Goal: Transaction & Acquisition: Purchase product/service

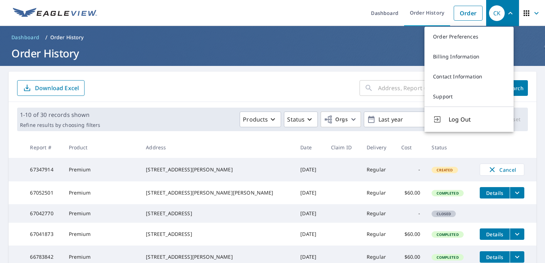
click at [328, 44] on header "Dashboard / Order History Order History" at bounding box center [272, 46] width 545 height 40
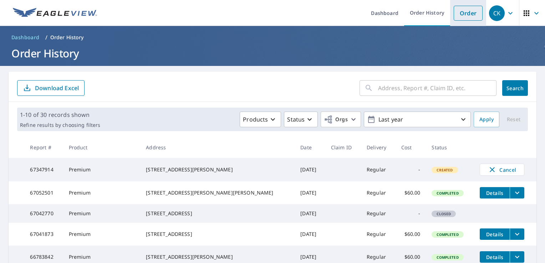
click at [468, 19] on link "Order" at bounding box center [468, 13] width 29 height 15
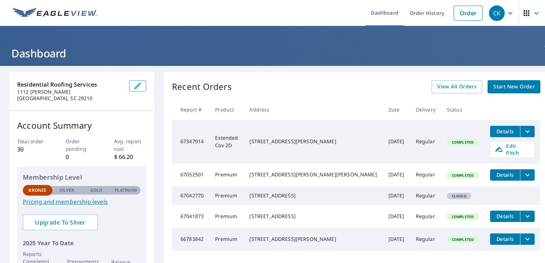
click at [494, 87] on span "Start New Order" at bounding box center [514, 86] width 41 height 9
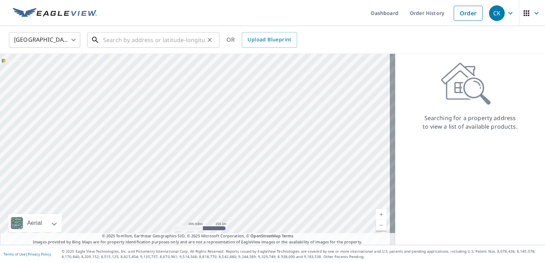
click at [204, 42] on input "text" at bounding box center [154, 40] width 102 height 20
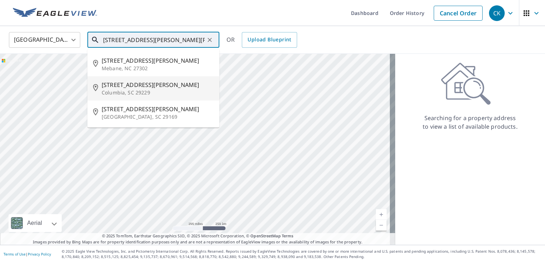
click at [153, 82] on span "[STREET_ADDRESS][PERSON_NAME]" at bounding box center [158, 85] width 112 height 9
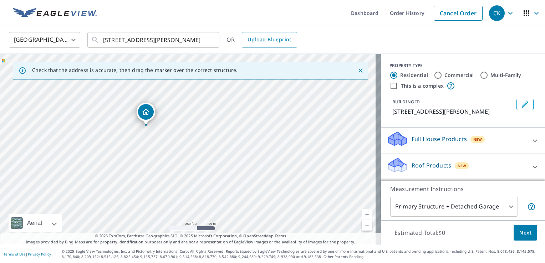
drag, startPoint x: 167, startPoint y: 183, endPoint x: 174, endPoint y: 147, distance: 37.0
click at [174, 147] on div "[STREET_ADDRESS][PERSON_NAME]" at bounding box center [190, 149] width 381 height 191
drag, startPoint x: 156, startPoint y: 139, endPoint x: 151, endPoint y: 161, distance: 22.2
click at [151, 161] on div "[STREET_ADDRESS][PERSON_NAME]" at bounding box center [190, 149] width 381 height 191
drag, startPoint x: 177, startPoint y: 156, endPoint x: 168, endPoint y: 170, distance: 16.5
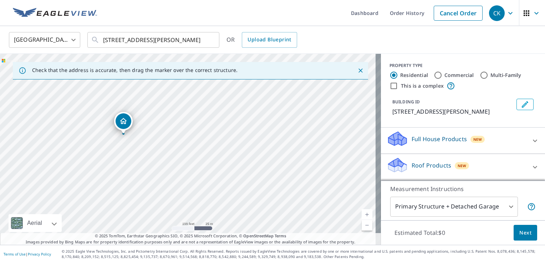
click at [168, 170] on div "[STREET_ADDRESS][PERSON_NAME]" at bounding box center [190, 149] width 381 height 191
click at [153, 42] on input "[STREET_ADDRESS][PERSON_NAME]" at bounding box center [154, 40] width 102 height 20
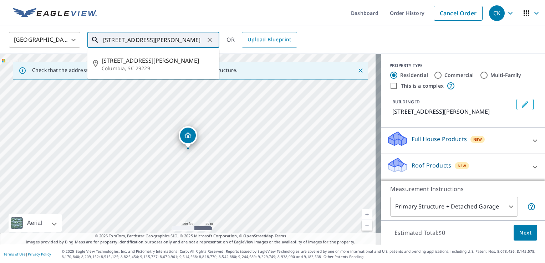
click at [196, 40] on input "[STREET_ADDRESS][PERSON_NAME]" at bounding box center [154, 40] width 102 height 20
drag, startPoint x: 188, startPoint y: 41, endPoint x: 217, endPoint y: 42, distance: 28.6
click at [217, 42] on div "[STREET_ADDRESS][PERSON_NAME] ​" at bounding box center [153, 40] width 132 height 16
type input "[STREET_ADDRESS][PERSON_NAME]"
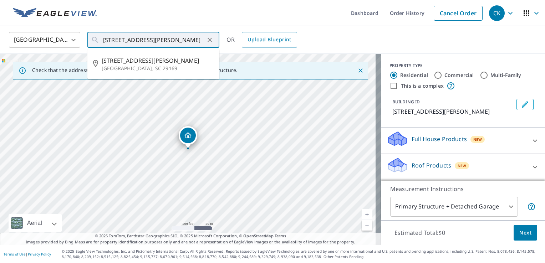
scroll to position [0, 0]
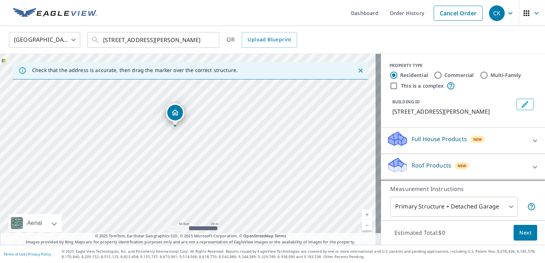
drag, startPoint x: 174, startPoint y: 155, endPoint x: 185, endPoint y: 116, distance: 40.0
click at [185, 116] on div "[STREET_ADDRESS][PERSON_NAME]" at bounding box center [190, 149] width 381 height 191
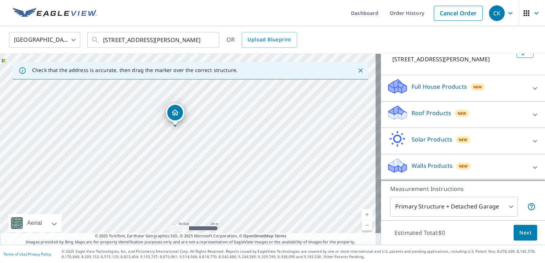
click at [531, 89] on icon at bounding box center [535, 88] width 9 height 9
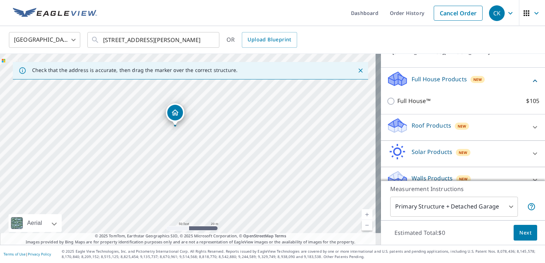
click at [531, 85] on icon at bounding box center [535, 81] width 9 height 9
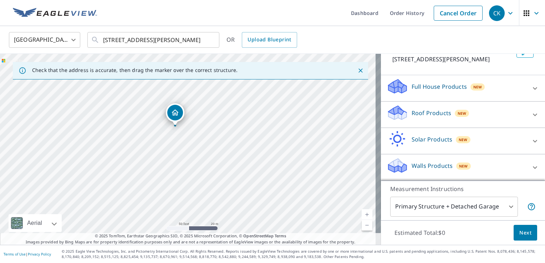
click at [531, 111] on icon at bounding box center [535, 115] width 9 height 9
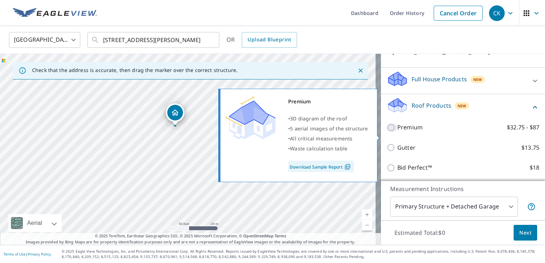
click at [387, 132] on input "Premium $32.75 - $87" at bounding box center [392, 128] width 11 height 9
checkbox input "true"
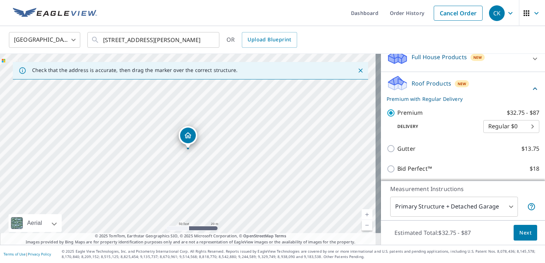
scroll to position [81, 0]
click at [520, 231] on span "Next" at bounding box center [526, 233] width 12 height 9
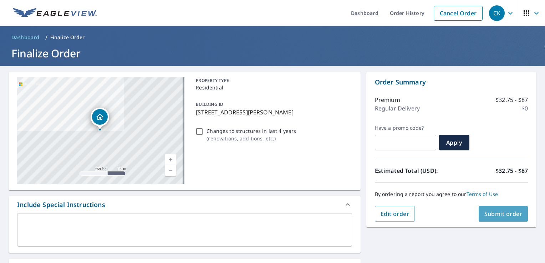
click at [494, 215] on span "Submit order" at bounding box center [504, 214] width 38 height 8
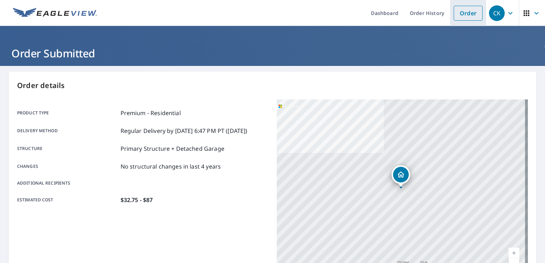
click at [455, 20] on link "Order" at bounding box center [468, 13] width 29 height 15
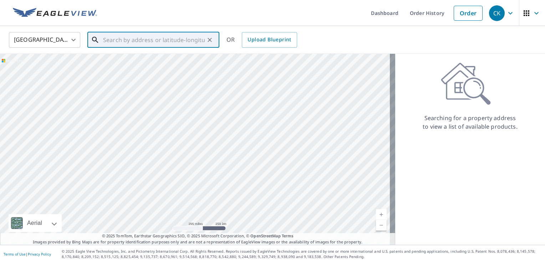
click at [147, 40] on input "text" at bounding box center [154, 40] width 102 height 20
type input "1"
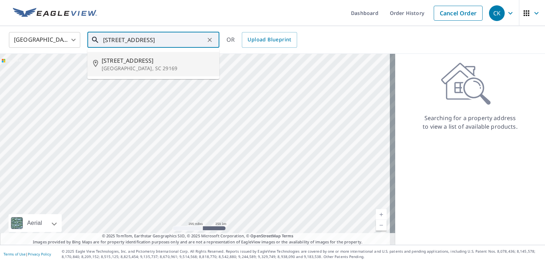
click at [153, 64] on span "[STREET_ADDRESS]" at bounding box center [158, 60] width 112 height 9
type input "[STREET_ADDRESS]"
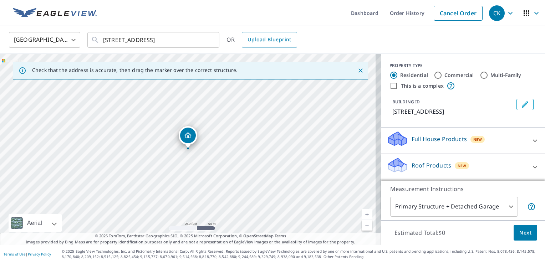
scroll to position [43, 0]
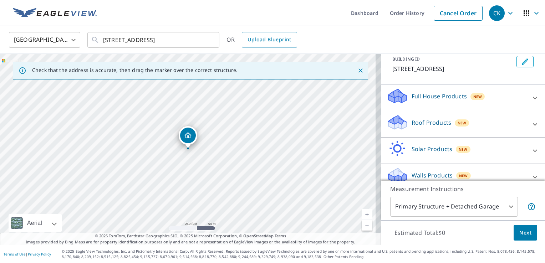
click at [446, 135] on div "Roof Products New" at bounding box center [457, 124] width 140 height 20
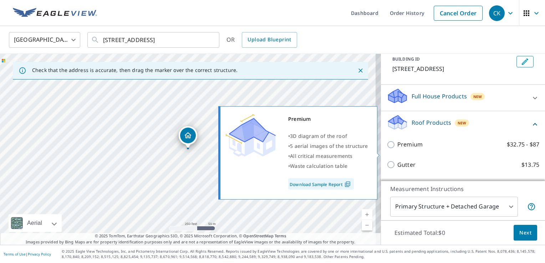
scroll to position [59, 0]
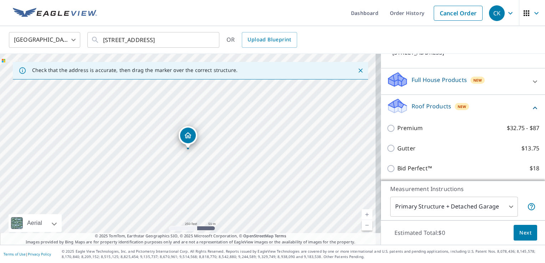
click at [411, 138] on div "Premium $32.75 - $87" at bounding box center [463, 128] width 153 height 20
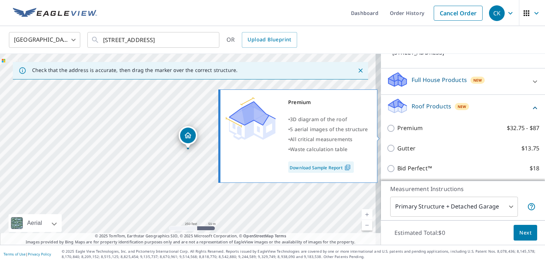
click at [408, 133] on p "Premium" at bounding box center [410, 128] width 25 height 9
click at [398, 133] on input "Premium $32.75 - $87" at bounding box center [392, 128] width 11 height 9
checkbox input "true"
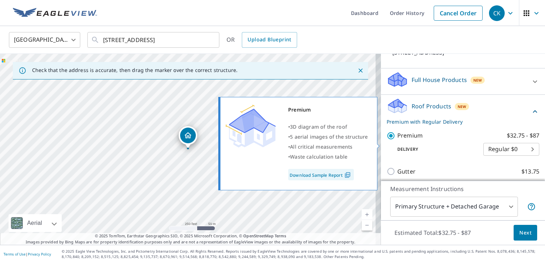
scroll to position [76, 0]
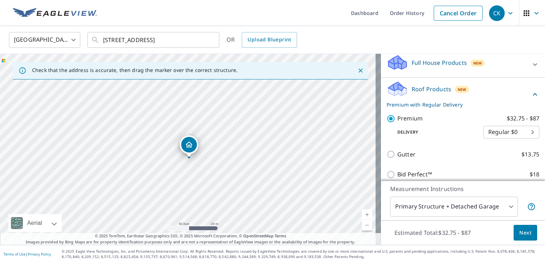
drag, startPoint x: 198, startPoint y: 160, endPoint x: 193, endPoint y: 192, distance: 31.9
click at [193, 192] on div "[STREET_ADDRESS]" at bounding box center [190, 149] width 381 height 191
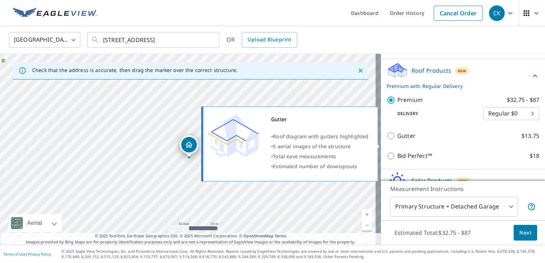
scroll to position [124, 0]
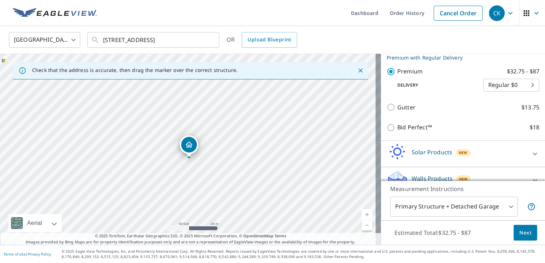
click at [528, 238] on button "Next" at bounding box center [526, 233] width 24 height 16
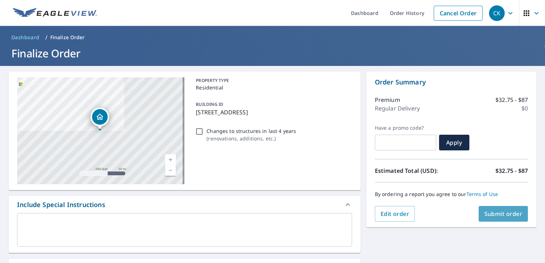
click at [503, 217] on span "Submit order" at bounding box center [504, 214] width 38 height 8
